Goal: Check status: Check status

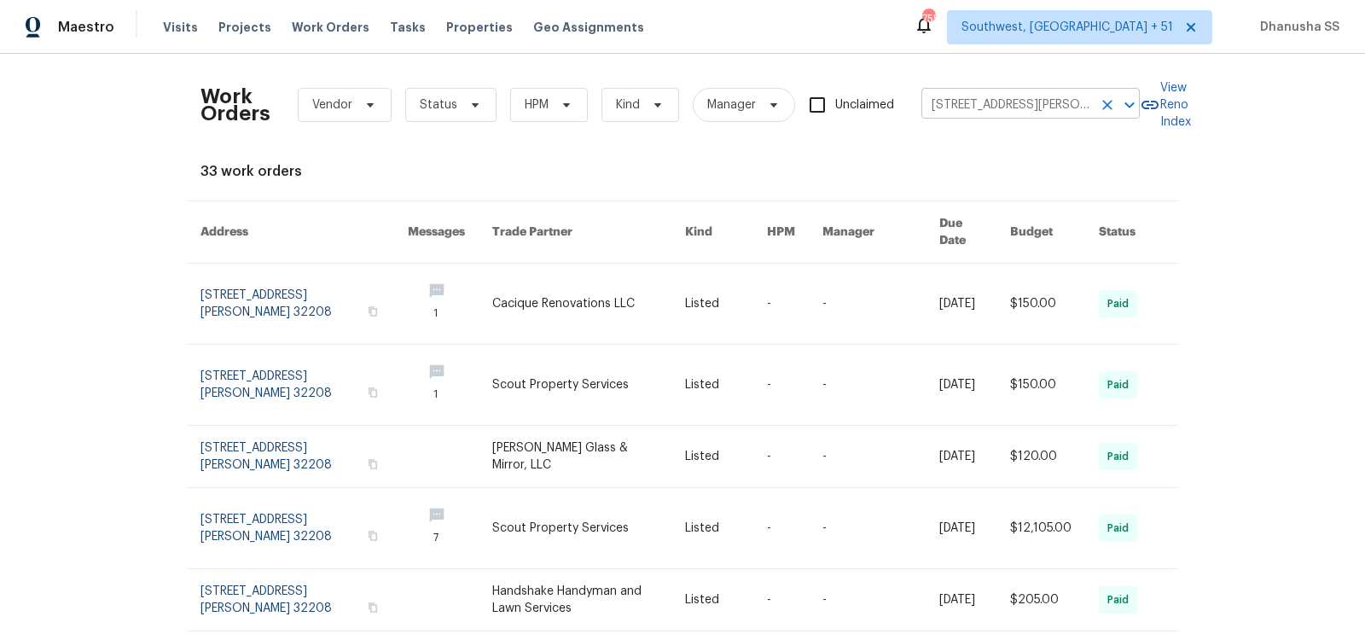
drag, startPoint x: 0, startPoint y: 0, endPoint x: 966, endPoint y: 107, distance: 972.1
click at [966, 106] on input "[STREET_ADDRESS][PERSON_NAME]" at bounding box center [1006, 105] width 171 height 26
click at [966, 107] on input "[STREET_ADDRESS][PERSON_NAME]" at bounding box center [1006, 105] width 171 height 26
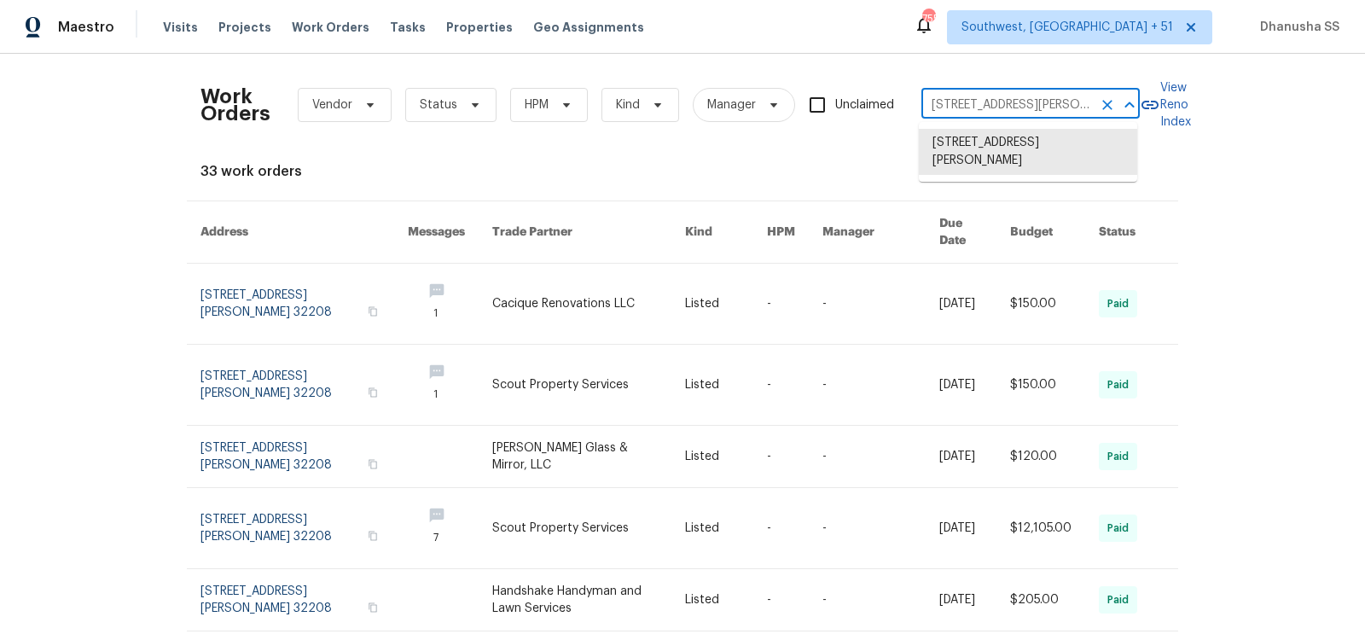
click at [966, 107] on input "[STREET_ADDRESS][PERSON_NAME]" at bounding box center [1006, 105] width 171 height 26
paste input "[STREET_ADDRESS]"
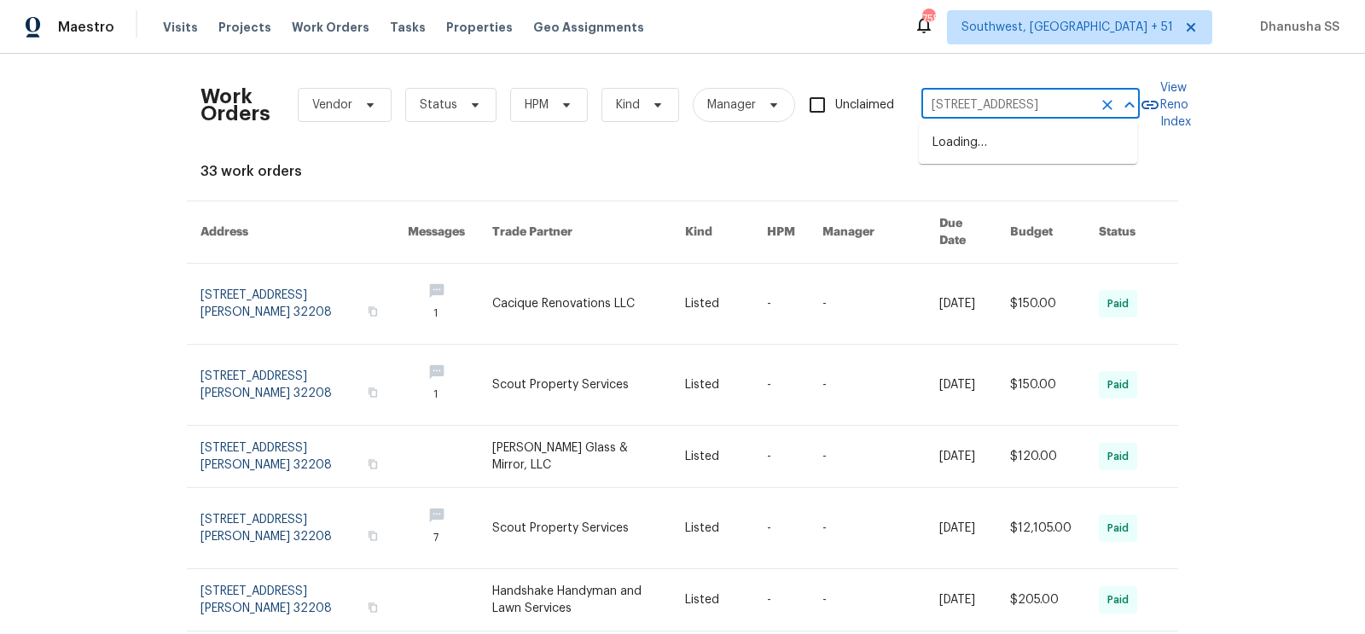
scroll to position [0, 122]
drag, startPoint x: 946, startPoint y: 106, endPoint x: 1364, endPoint y: 177, distance: 424.0
click at [1364, 177] on div "Work Orders Vendor Status HPM Kind Manager Unclaimed [STREET_ADDRESS] ​ View Re…" at bounding box center [682, 344] width 1365 height 580
type input "[STREET_ADDRESS]"
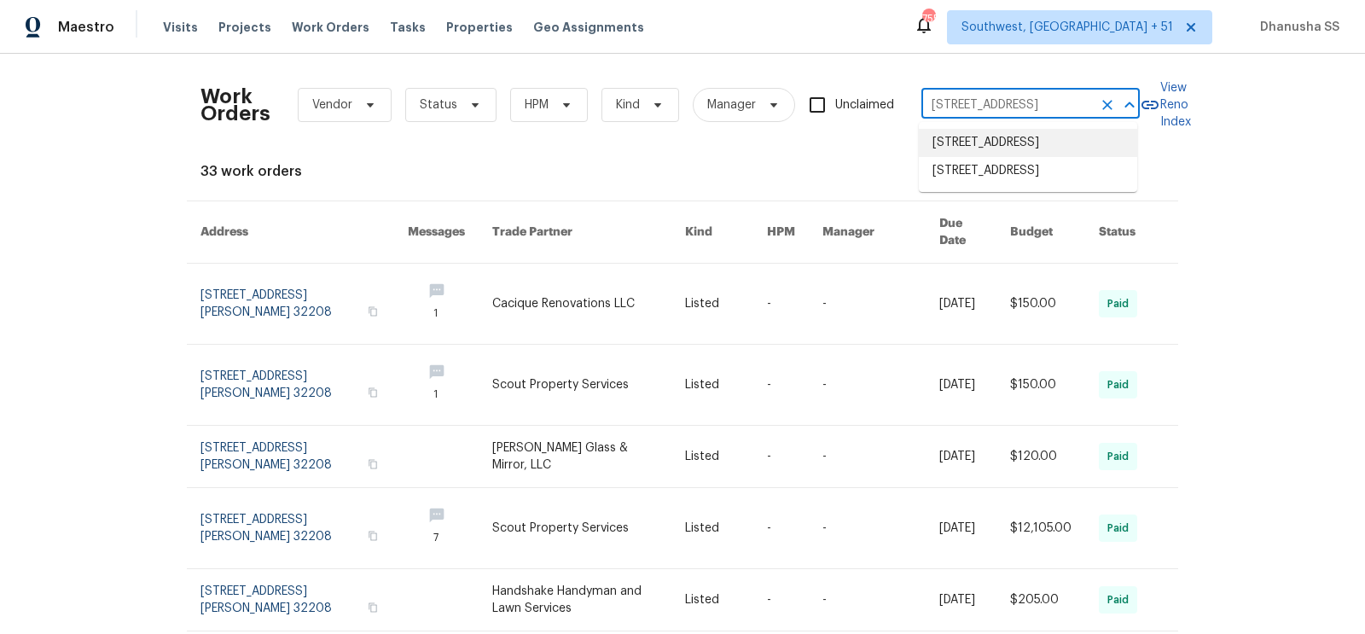
click at [1046, 154] on li "[STREET_ADDRESS]" at bounding box center [1028, 143] width 218 height 28
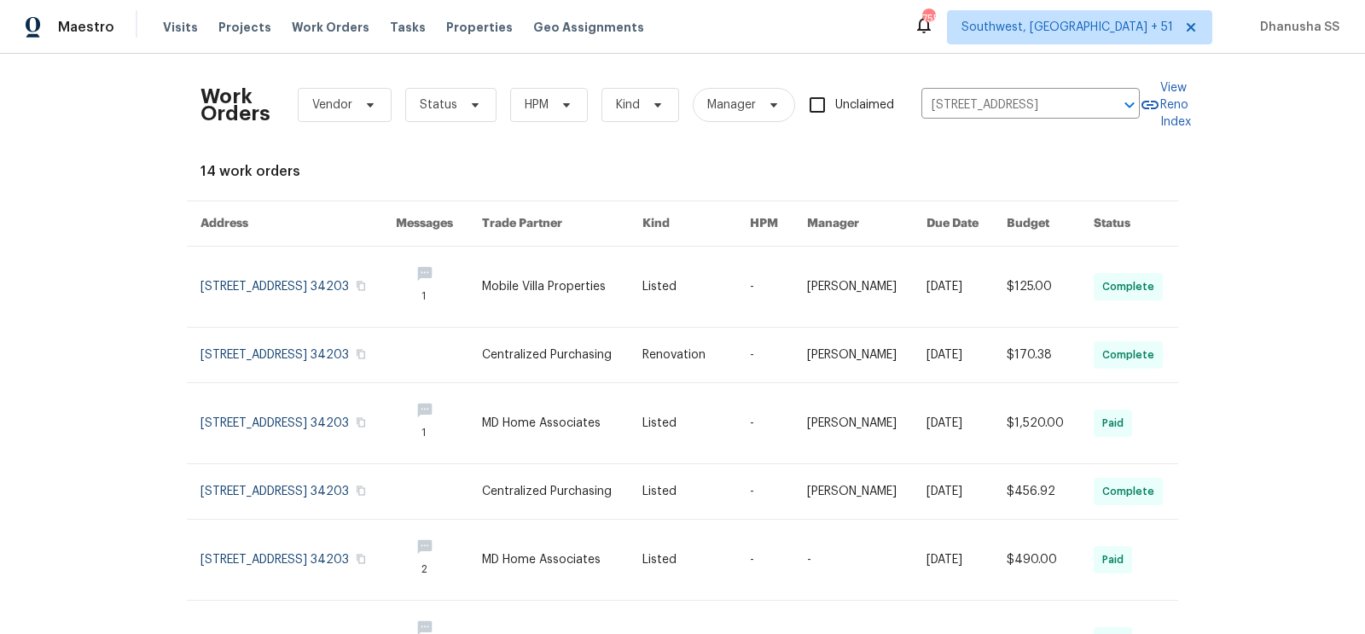
click at [750, 280] on link at bounding box center [696, 286] width 108 height 80
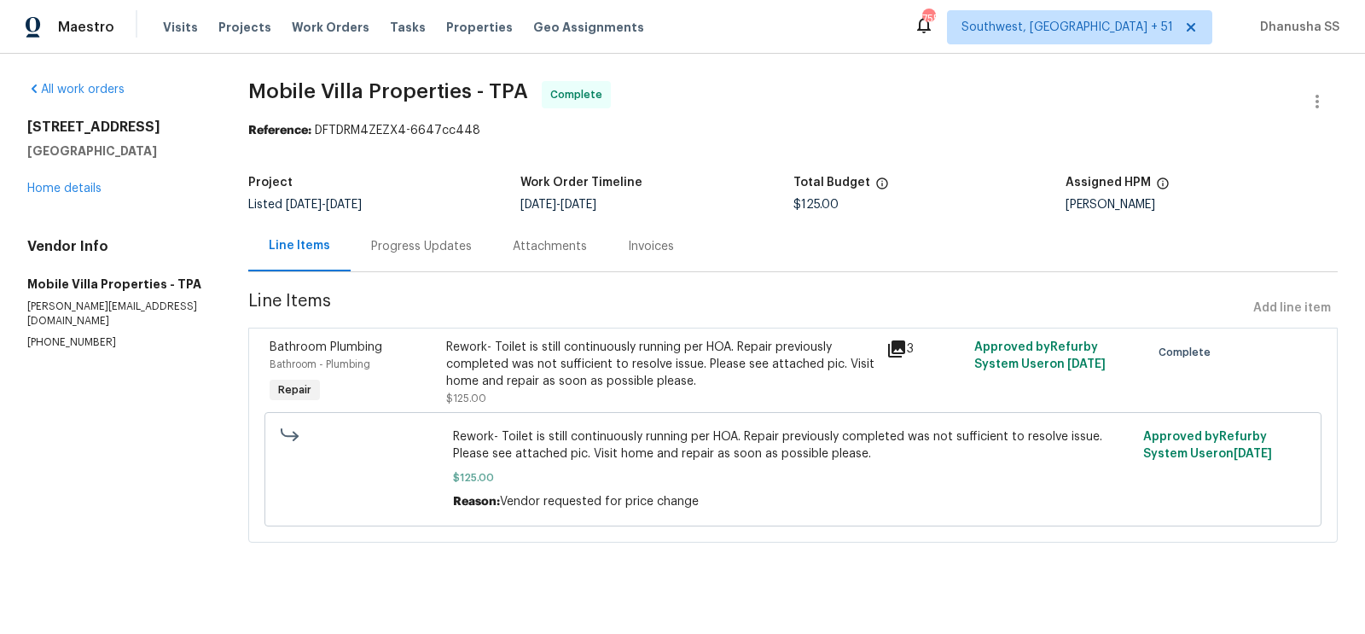
click at [85, 192] on div "[STREET_ADDRESS] Home details" at bounding box center [117, 158] width 180 height 78
click at [85, 194] on link "Home details" at bounding box center [64, 189] width 74 height 12
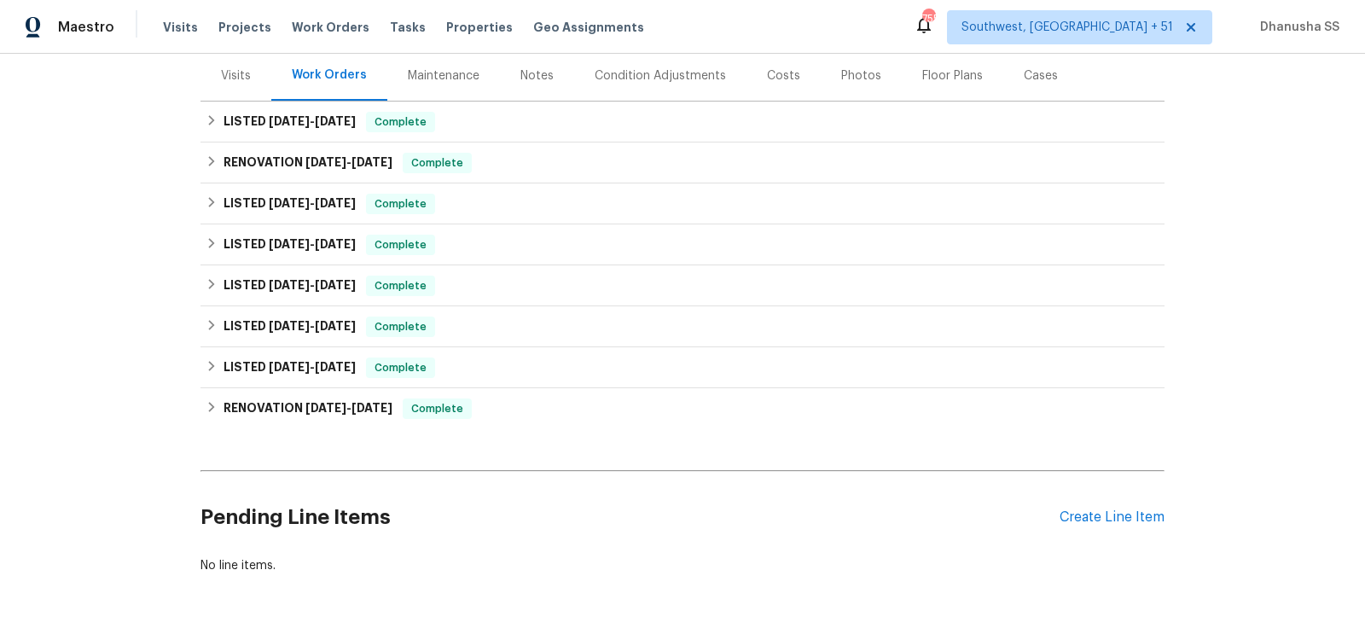
scroll to position [210, 0]
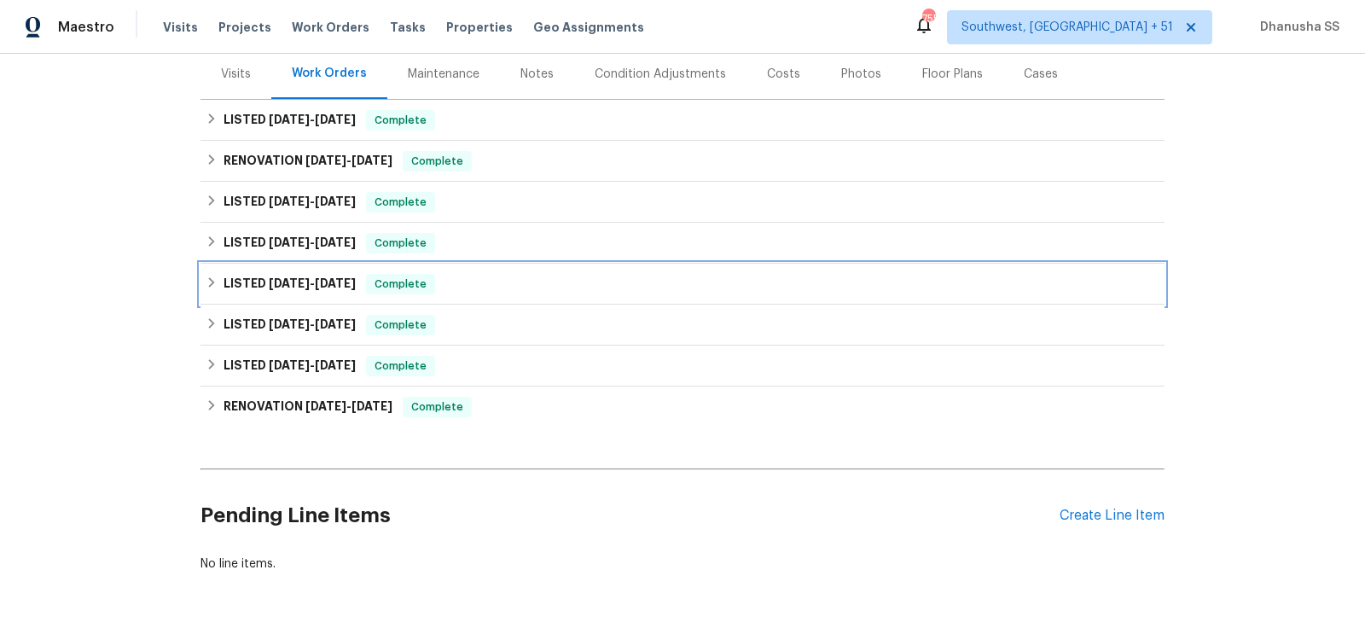
click at [485, 281] on div "LISTED [DATE] - [DATE] Complete" at bounding box center [682, 284] width 953 height 20
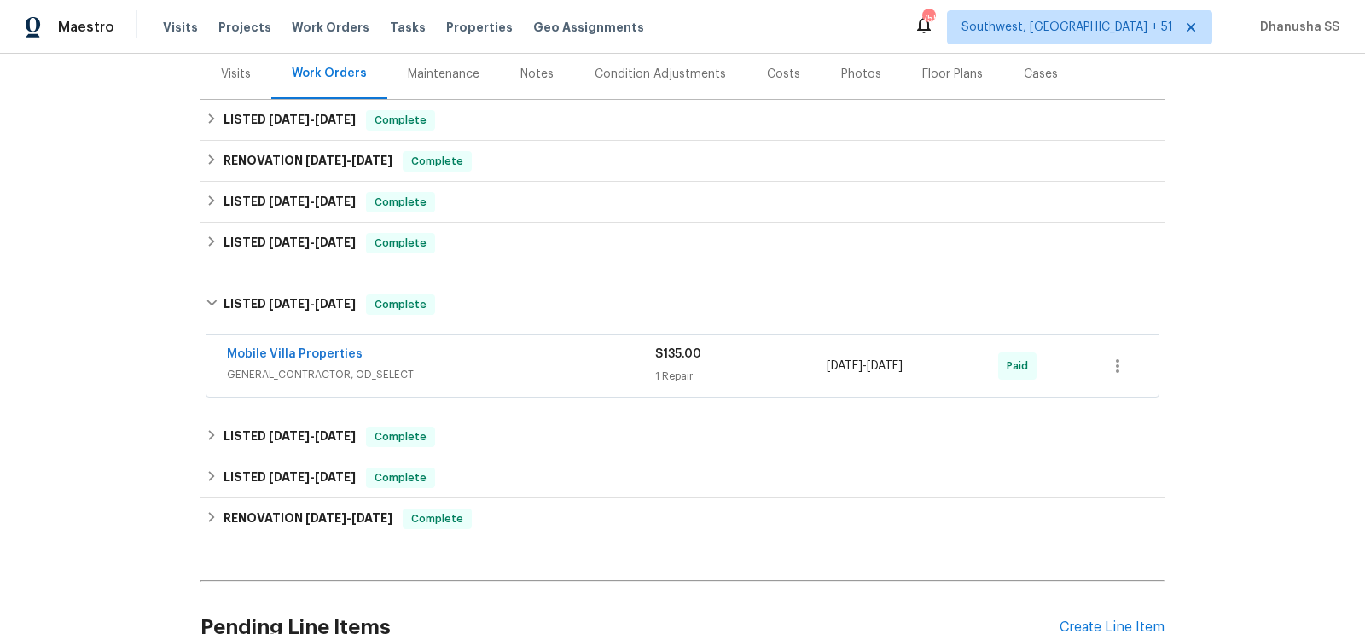
click at [510, 348] on div "Mobile Villa Properties" at bounding box center [441, 355] width 428 height 20
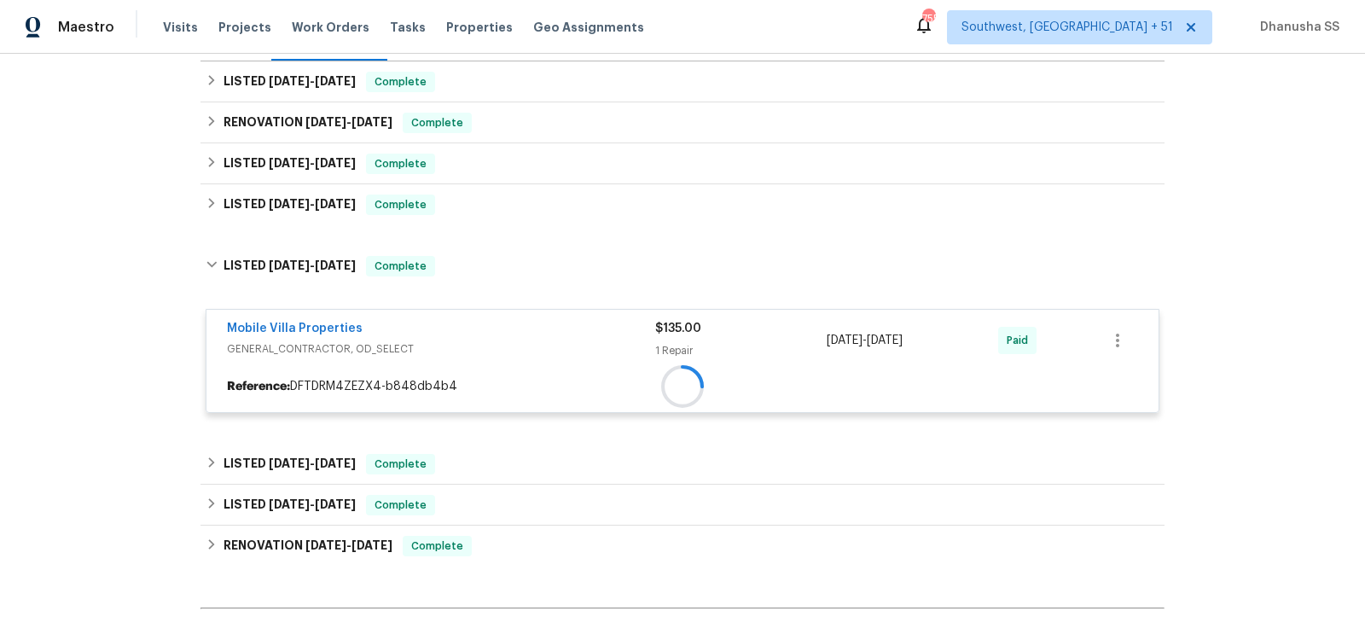
scroll to position [292, 0]
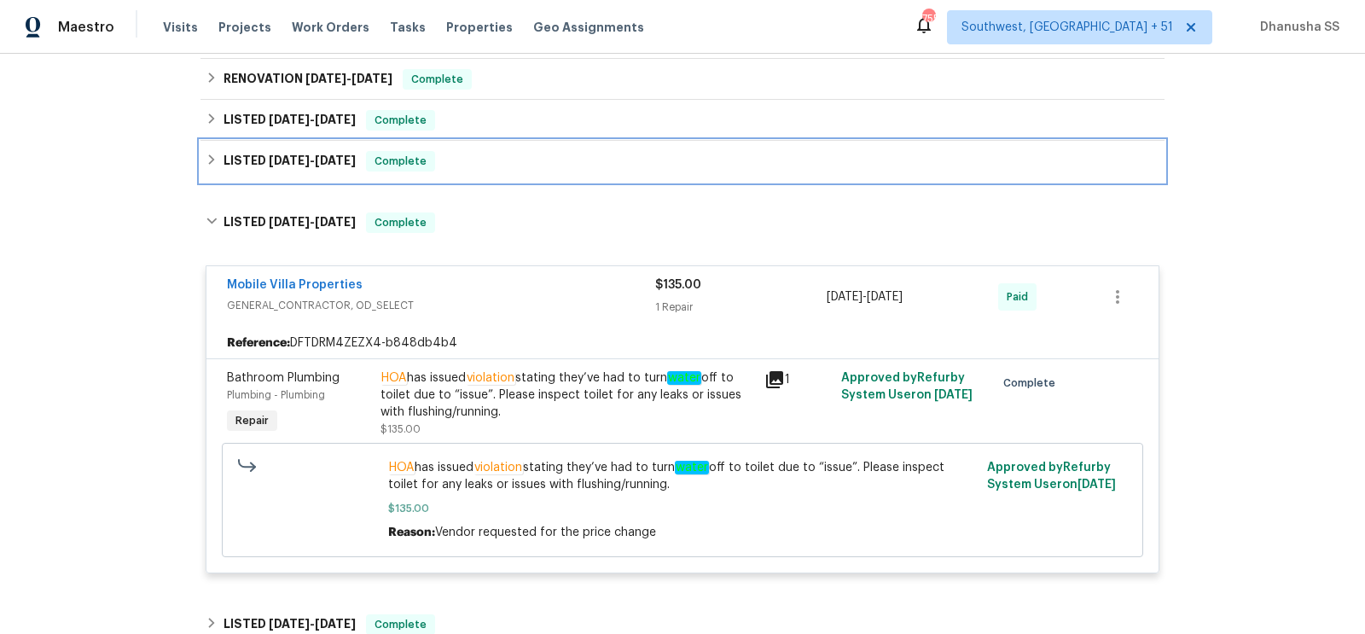
click at [496, 155] on div "LISTED [DATE] - [DATE] Complete" at bounding box center [682, 161] width 953 height 20
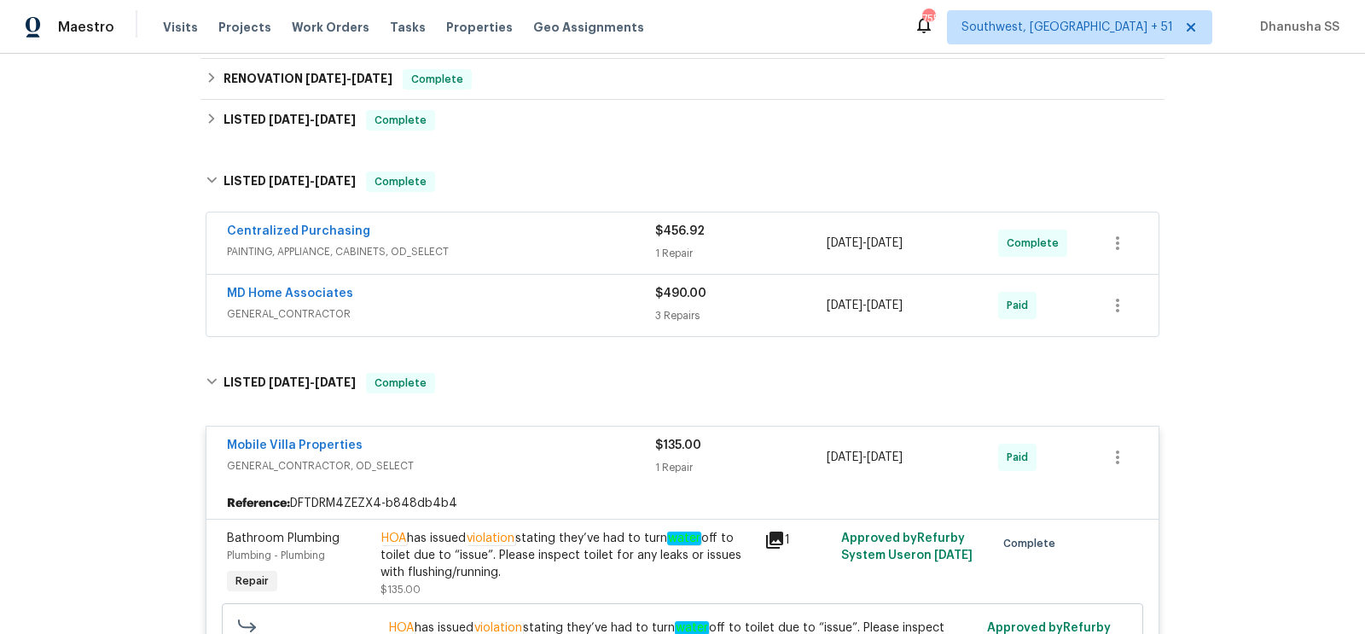
click at [511, 302] on div "MD Home Associates" at bounding box center [441, 295] width 428 height 20
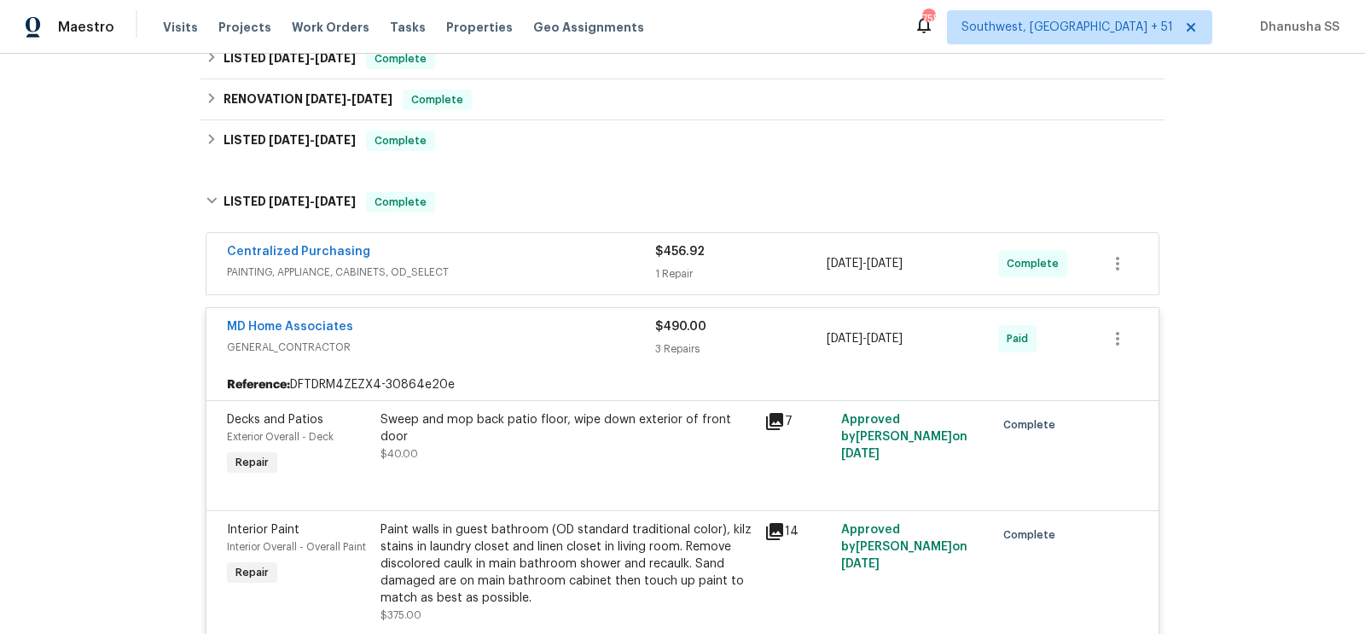
scroll to position [274, 0]
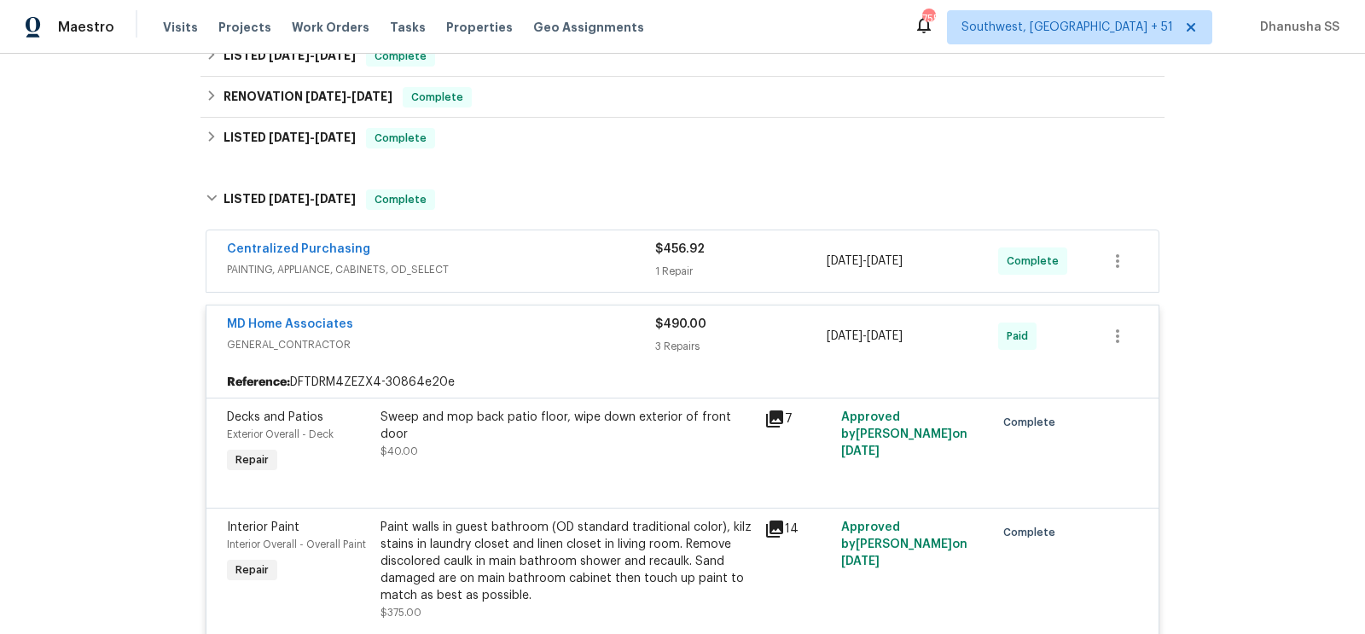
click at [521, 258] on div "Centralized Purchasing" at bounding box center [441, 251] width 428 height 20
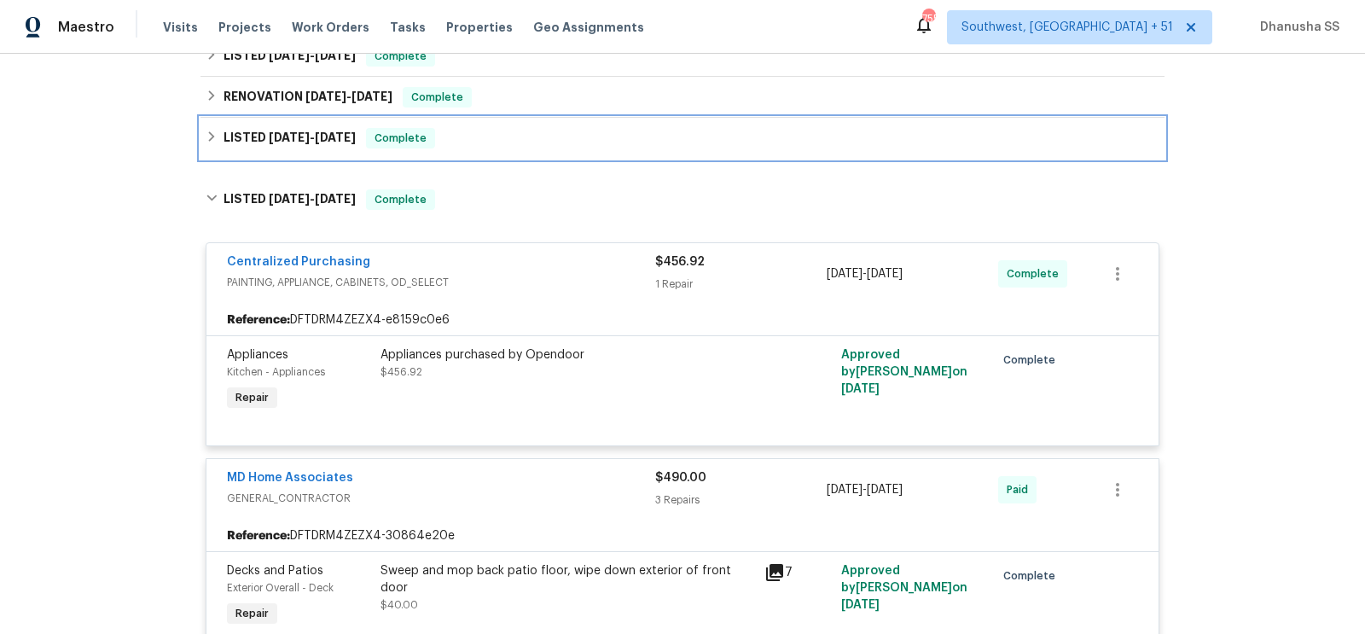
click at [497, 144] on div "LISTED [DATE] - [DATE] Complete" at bounding box center [682, 138] width 953 height 20
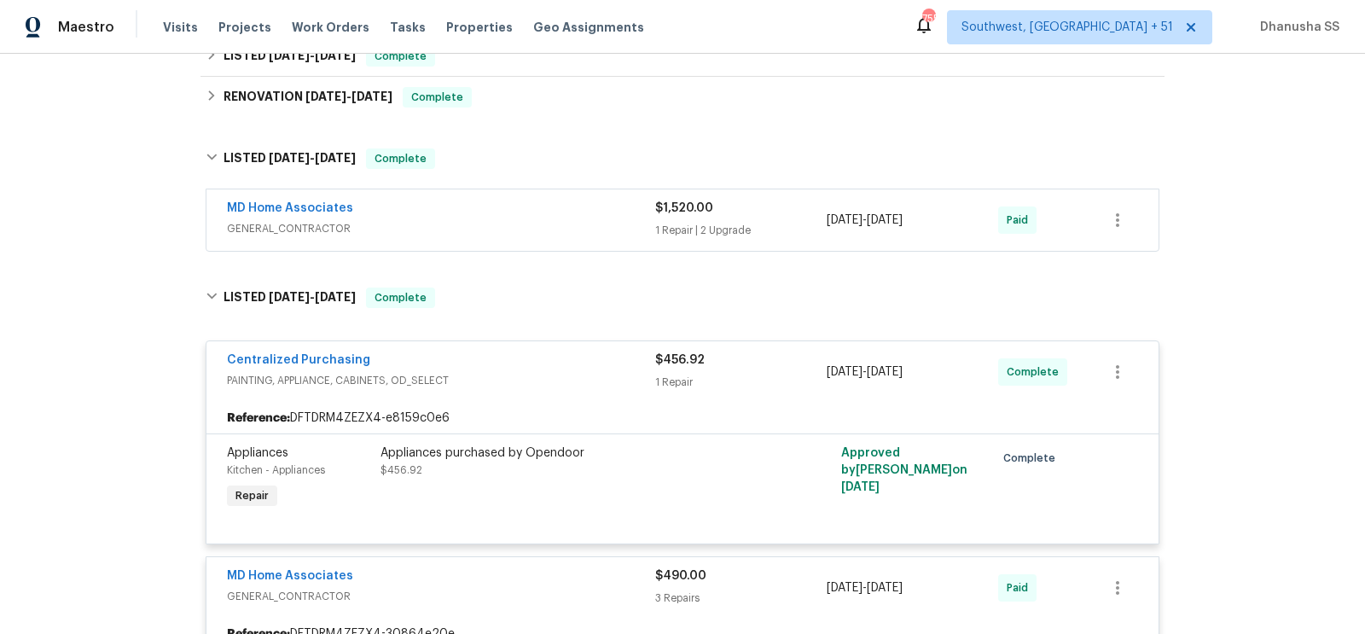
click at [565, 212] on div "MD Home Associates" at bounding box center [441, 210] width 428 height 20
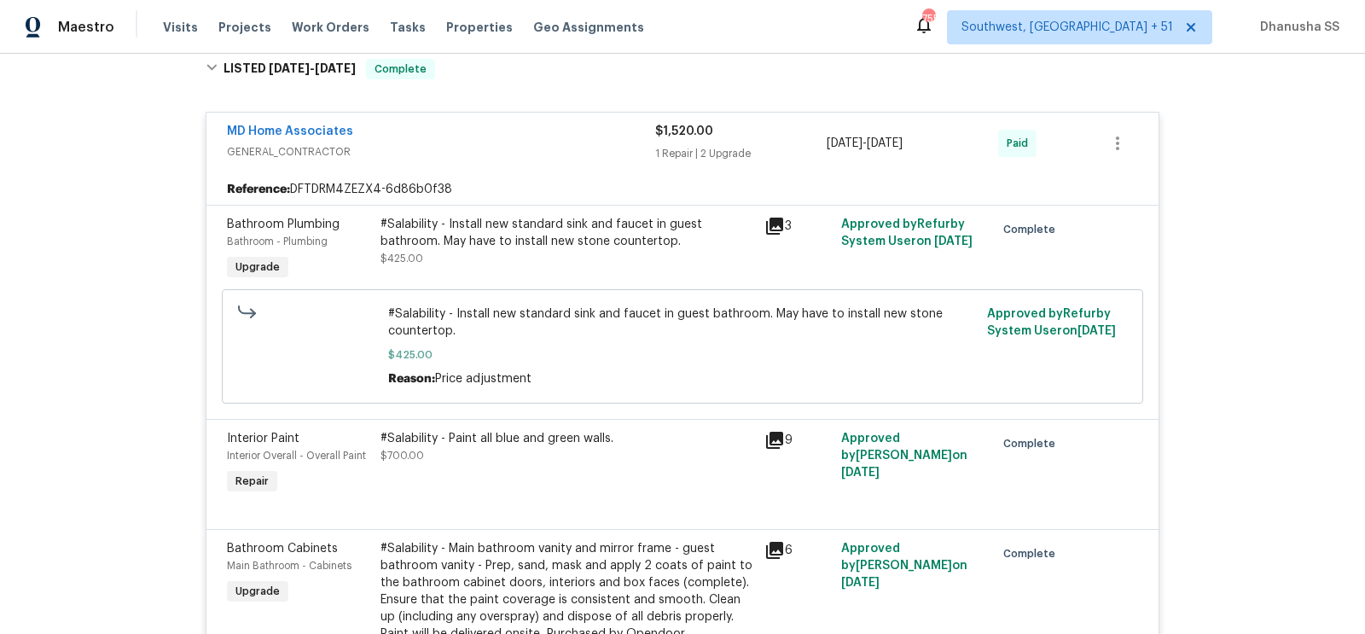
scroll to position [235, 0]
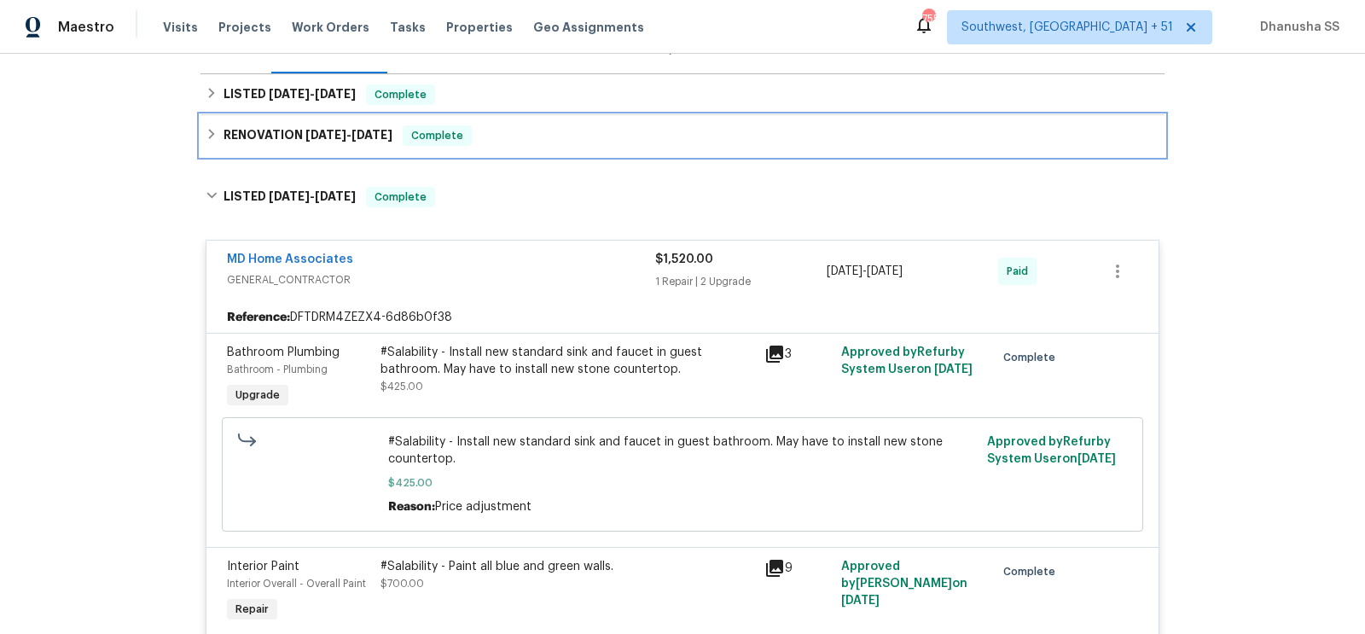
click at [542, 153] on div "RENOVATION [DATE] - [DATE] Complete" at bounding box center [682, 135] width 964 height 41
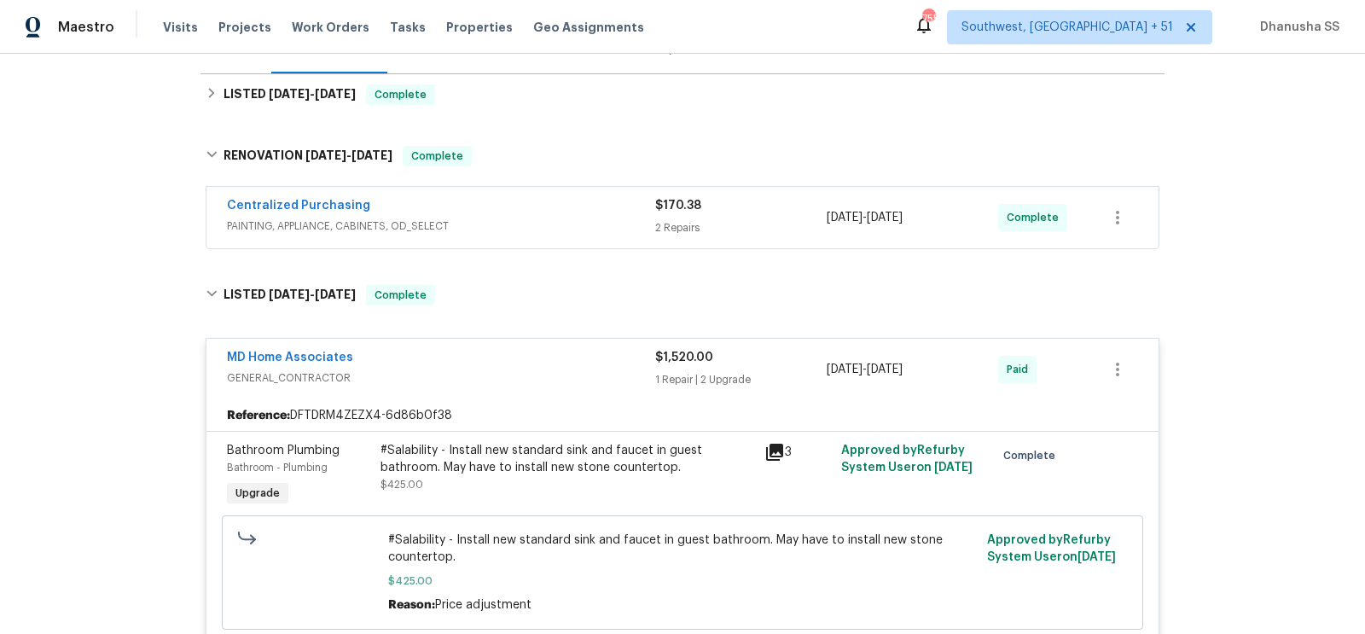
click at [554, 235] on div "Centralized Purchasing PAINTING, APPLIANCE, CABINETS, OD_SELECT" at bounding box center [441, 217] width 428 height 41
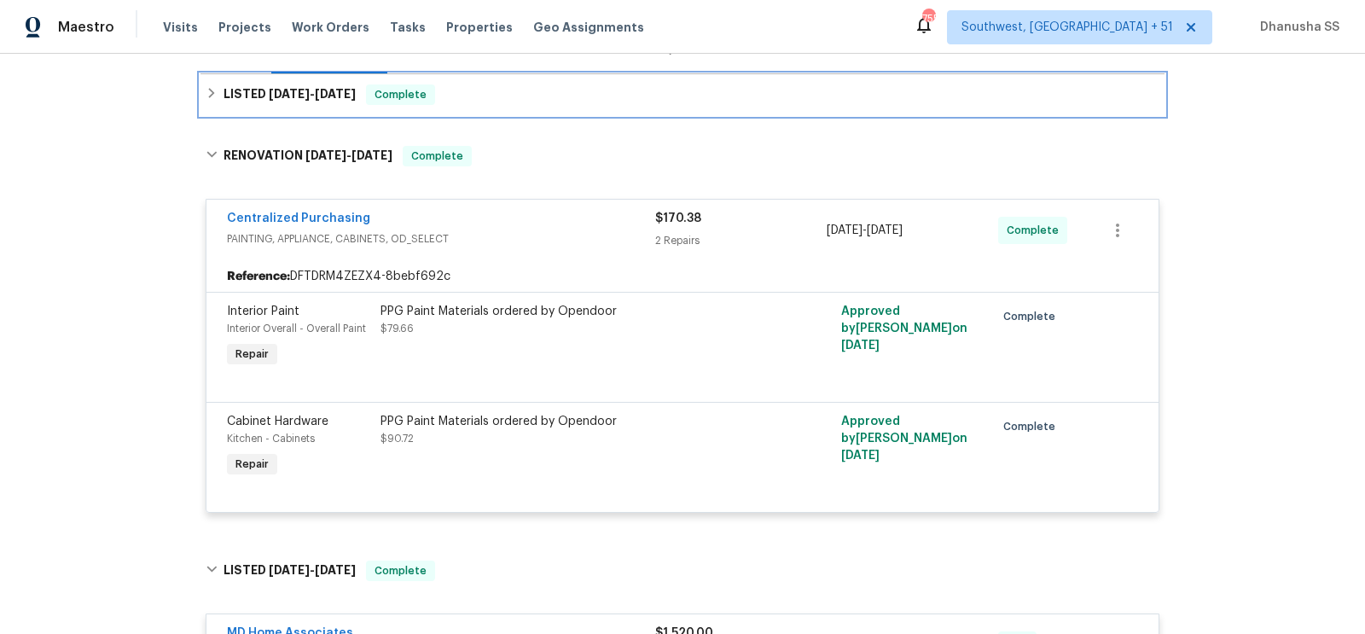
click at [478, 92] on div "LISTED [DATE] - [DATE] Complete" at bounding box center [682, 94] width 953 height 20
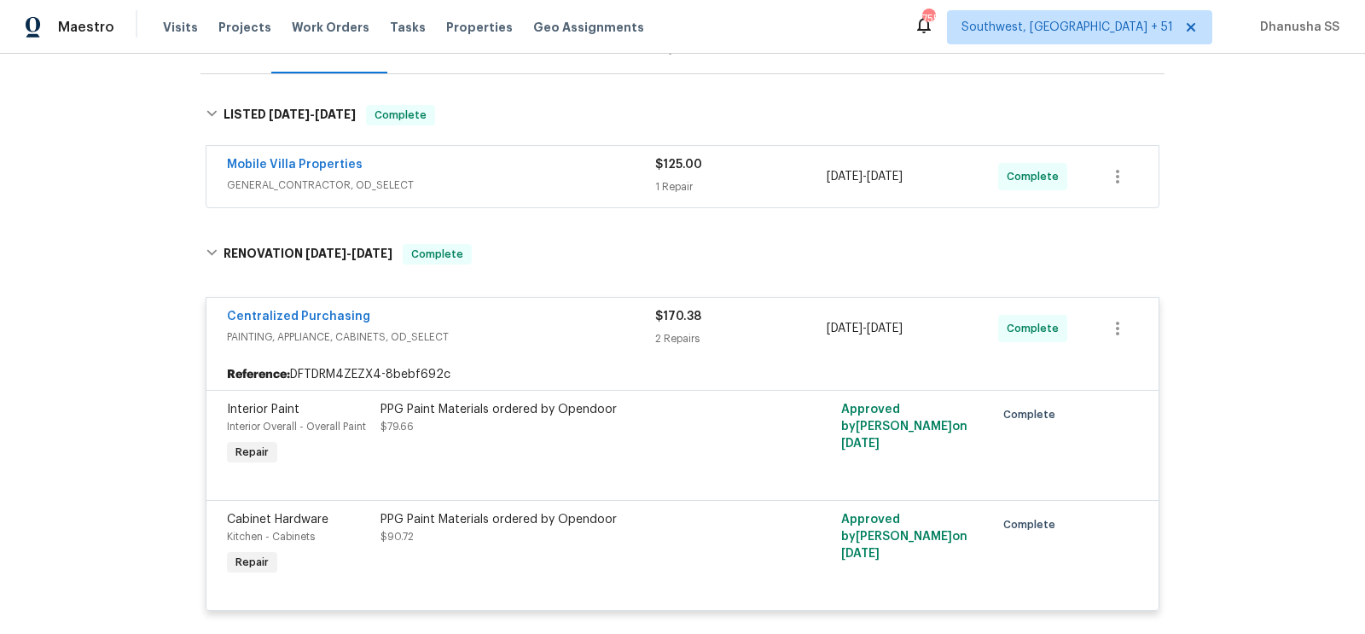
click at [555, 166] on div "Mobile Villa Properties" at bounding box center [441, 166] width 428 height 20
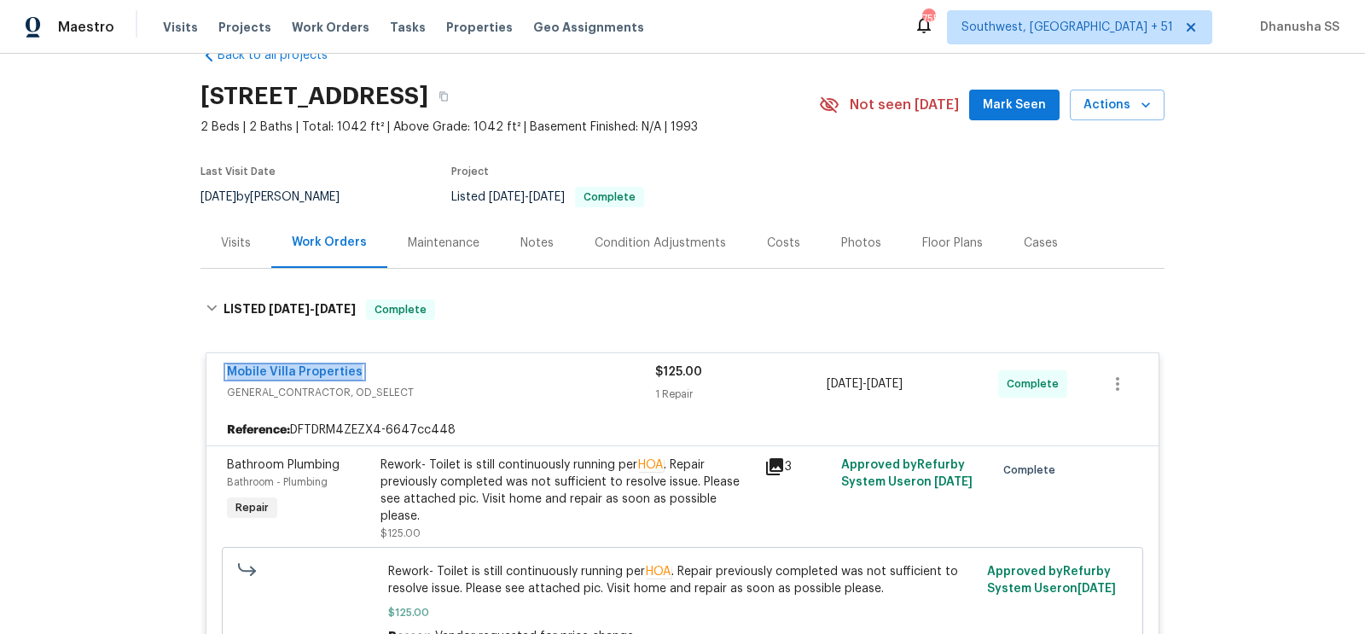
scroll to position [0, 0]
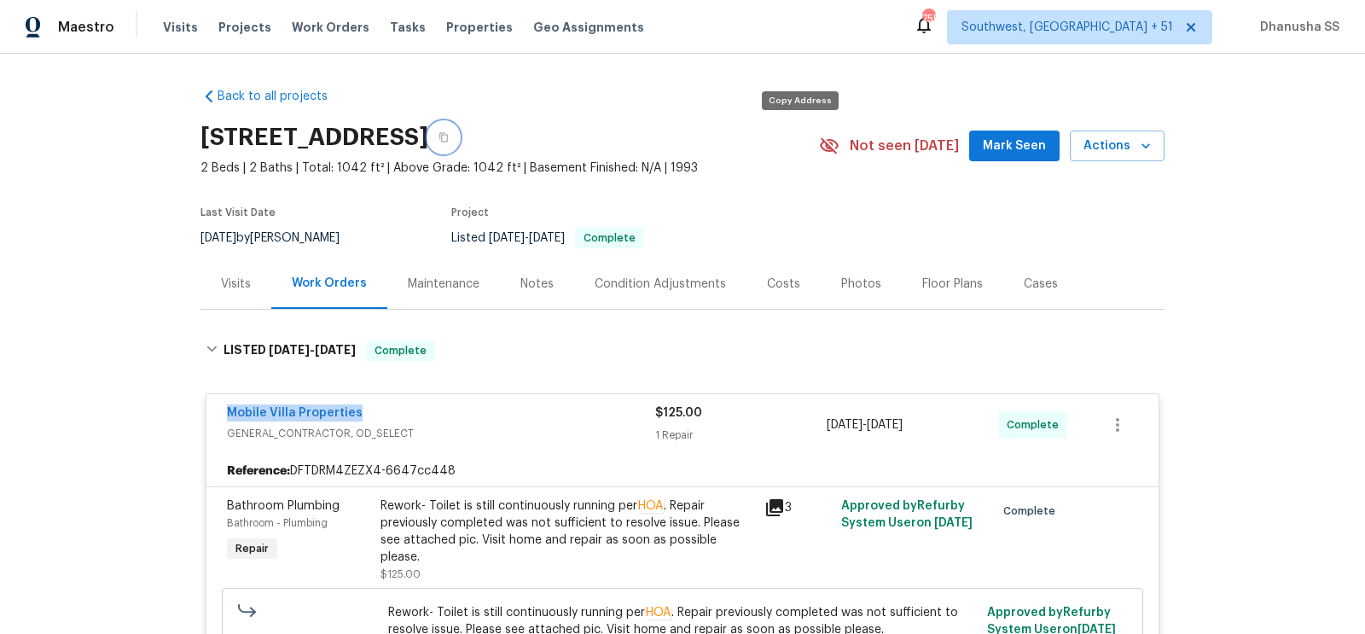
click at [449, 136] on icon "button" at bounding box center [443, 137] width 10 height 10
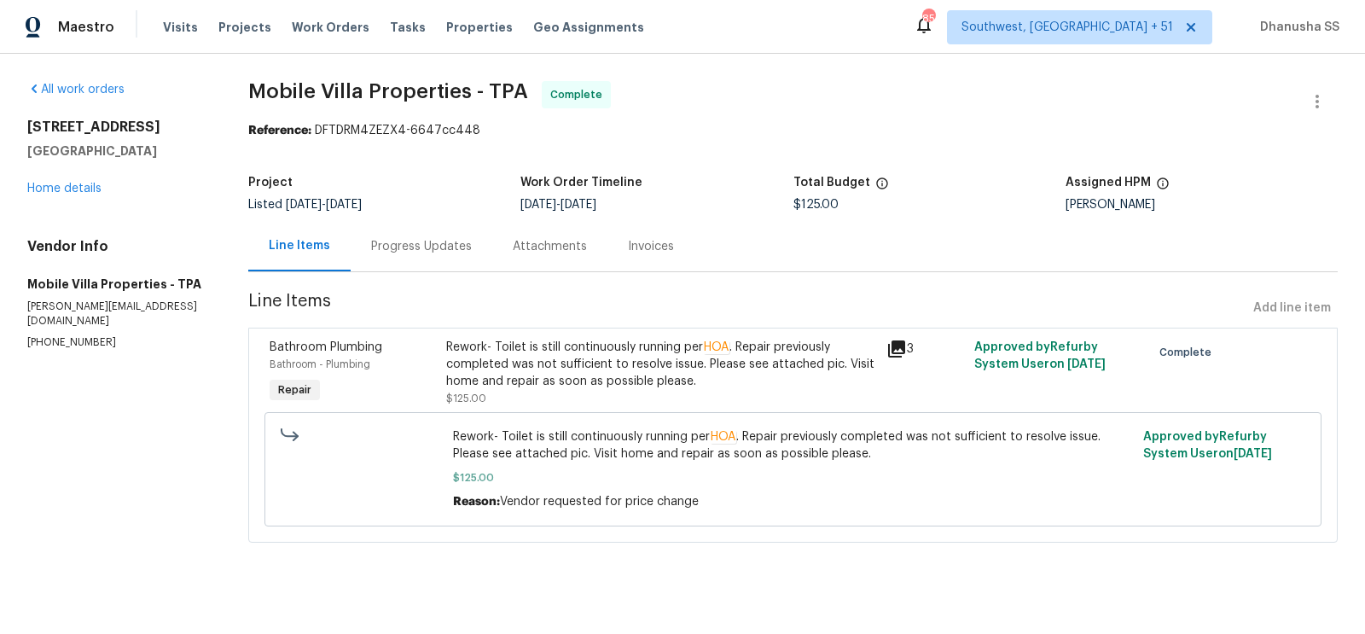
click at [433, 251] on div "Progress Updates" at bounding box center [421, 246] width 101 height 17
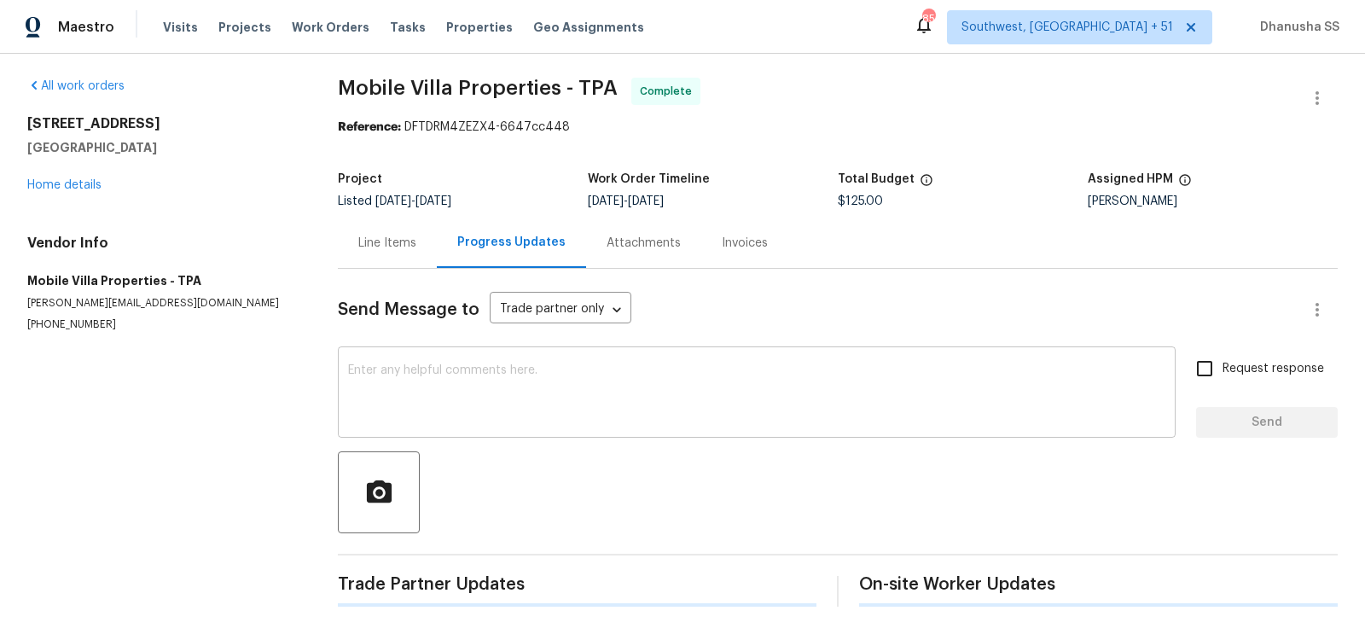
scroll to position [184, 0]
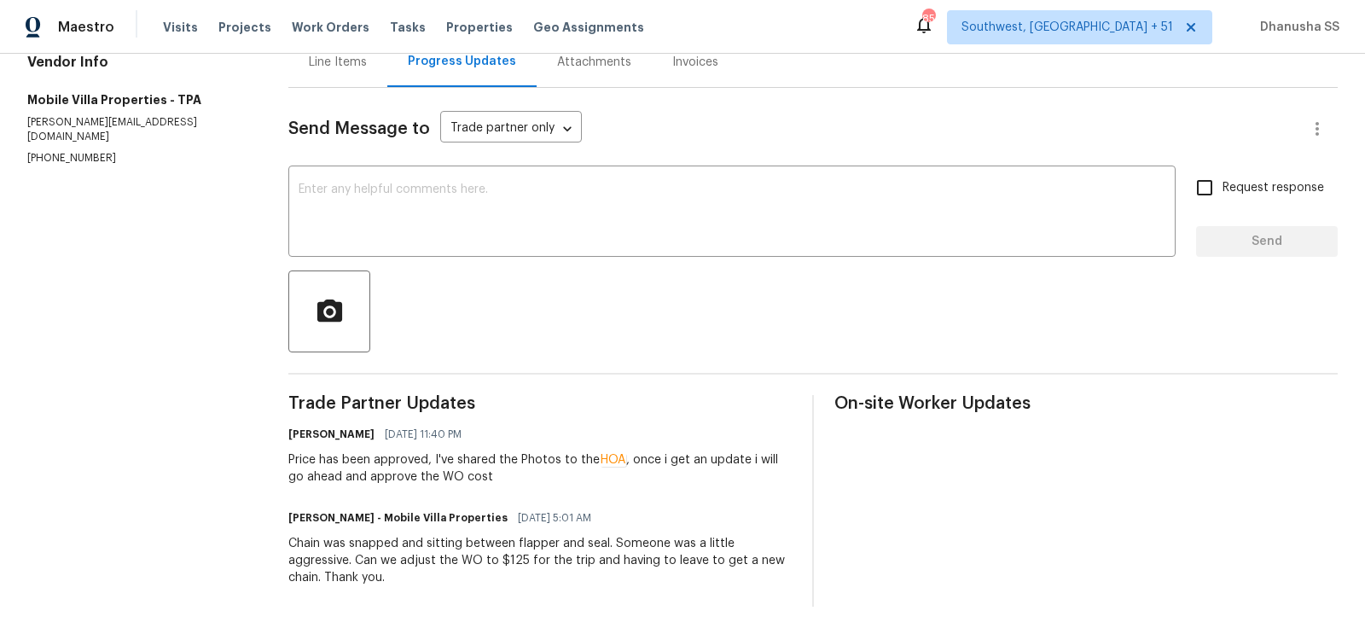
click at [356, 65] on div "Line Items" at bounding box center [338, 62] width 58 height 17
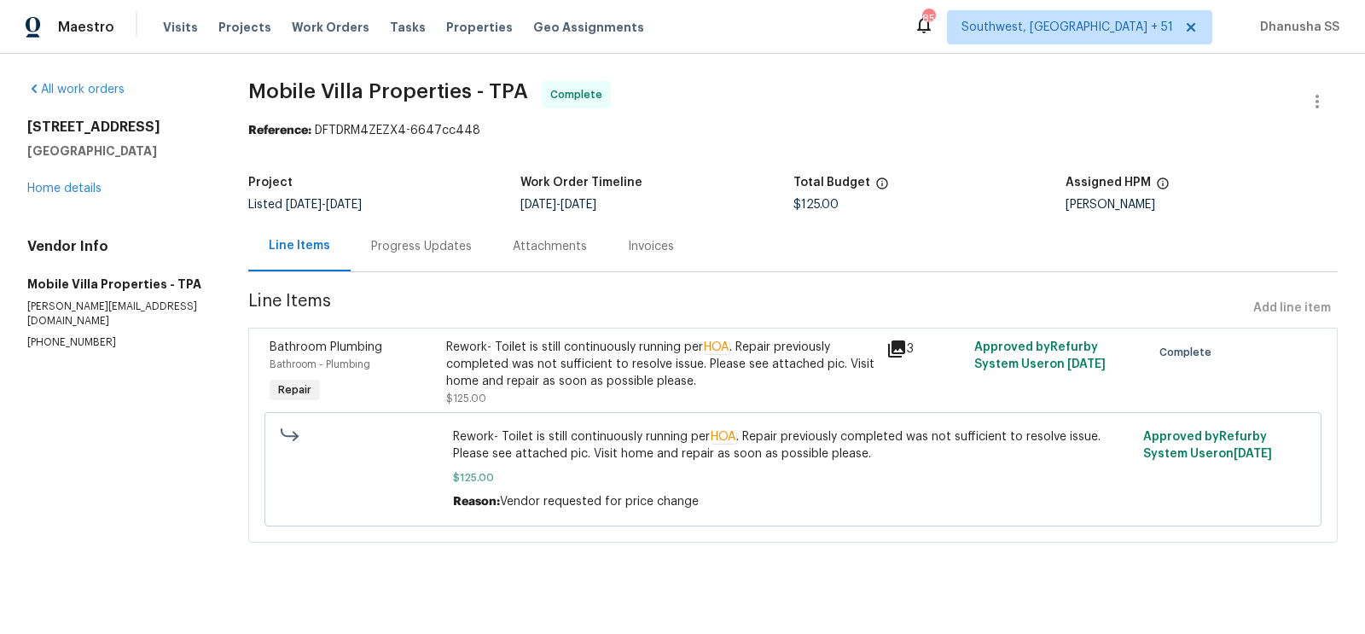
click at [446, 229] on div "Progress Updates" at bounding box center [422, 246] width 142 height 50
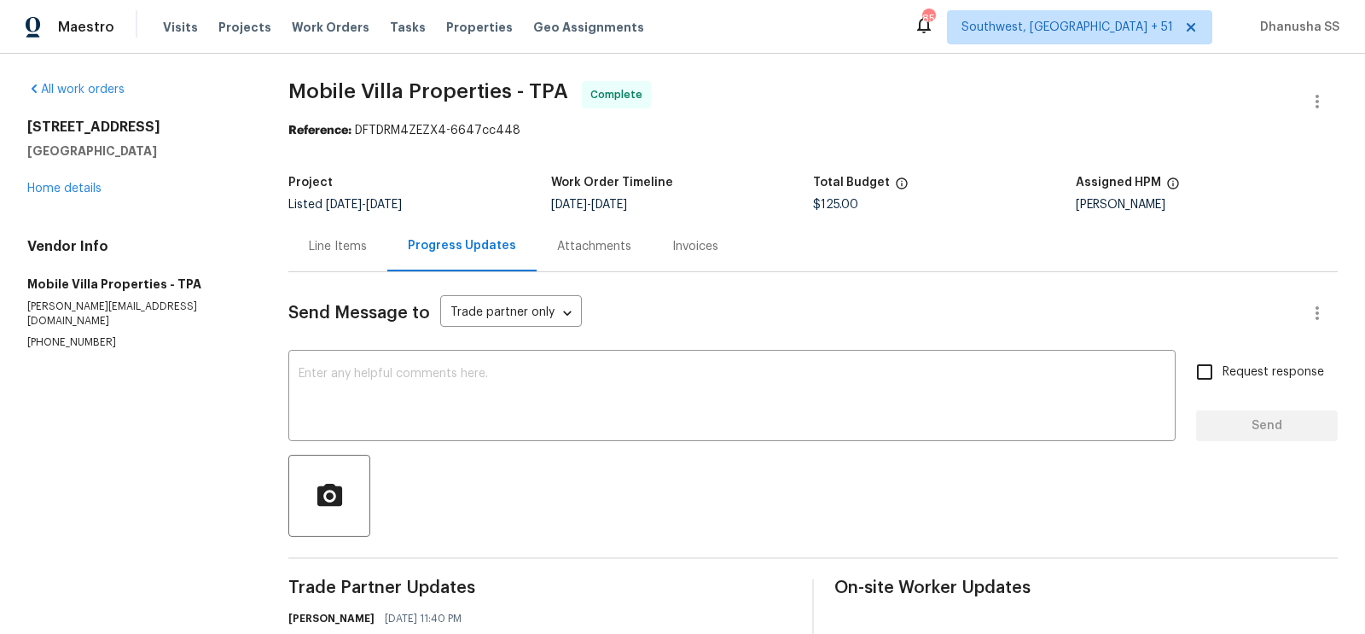
click at [347, 233] on div "Line Items" at bounding box center [337, 246] width 99 height 50
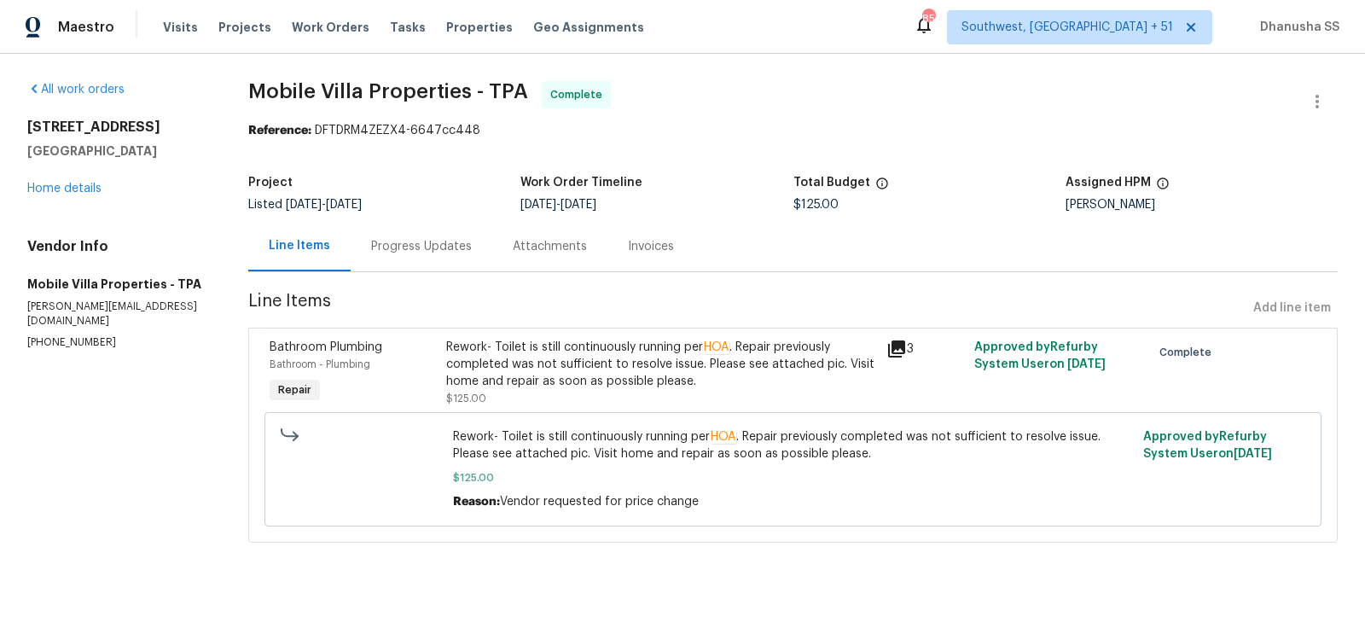
click at [416, 237] on div "Progress Updates" at bounding box center [422, 246] width 142 height 50
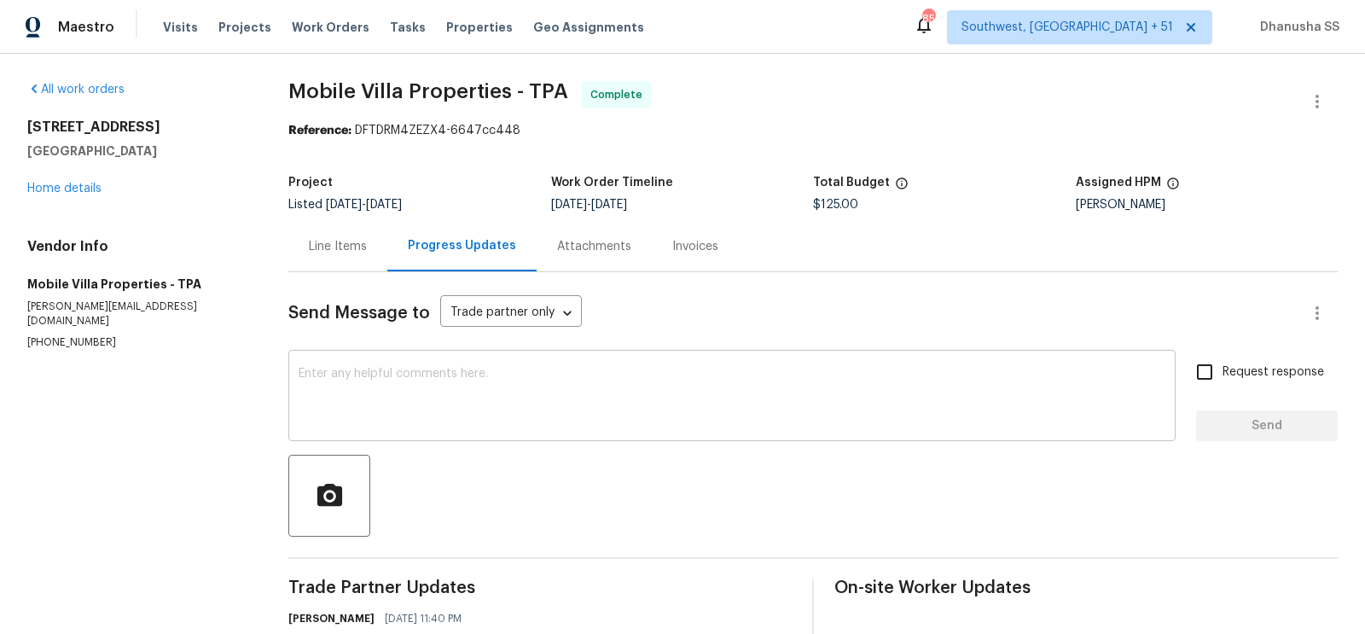
scroll to position [184, 0]
